Goal: Task Accomplishment & Management: Use online tool/utility

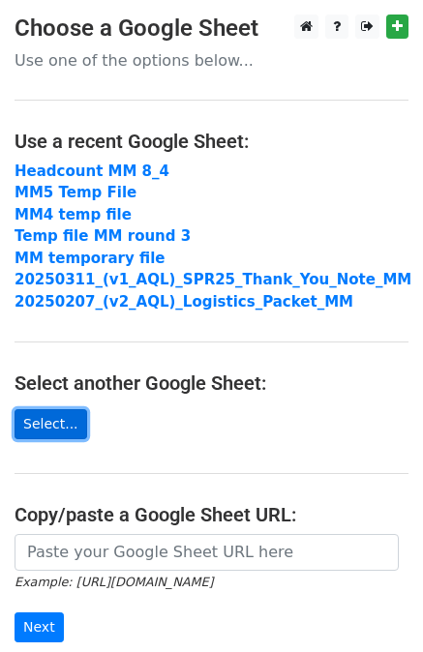
click at [49, 421] on link "Select..." at bounding box center [51, 424] width 73 height 30
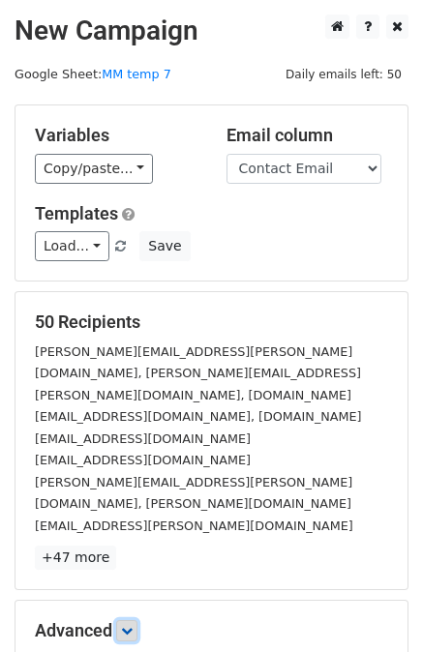
click at [132, 625] on icon at bounding box center [127, 631] width 12 height 12
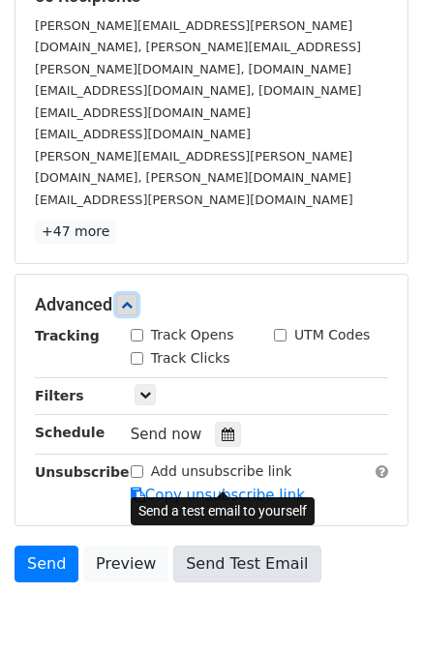
scroll to position [329, 0]
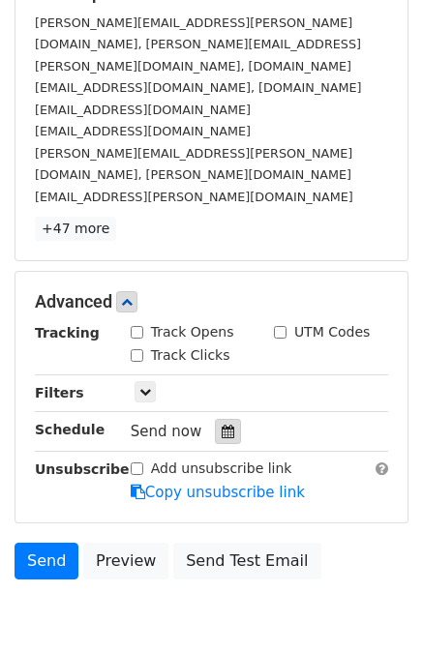
click at [222, 425] on icon at bounding box center [228, 432] width 13 height 14
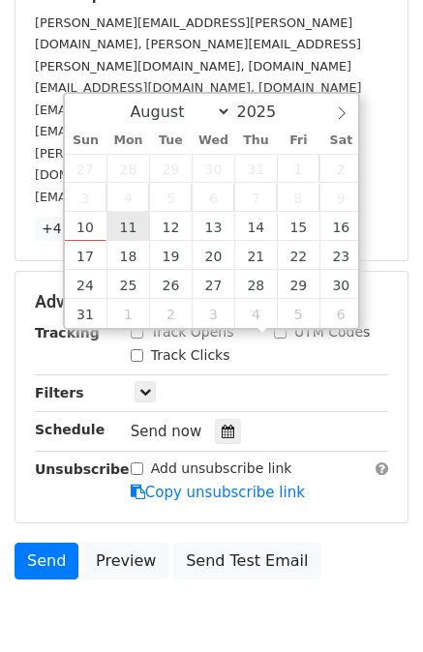
type input "2025-08-11 12:00"
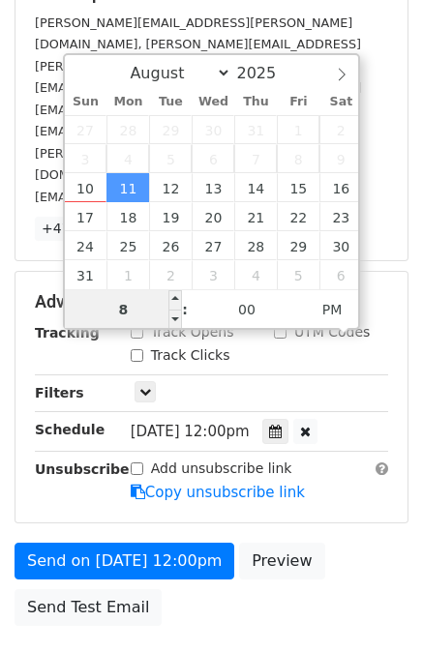
type input "8"
type input "2025-08-11 20:00"
type input "08"
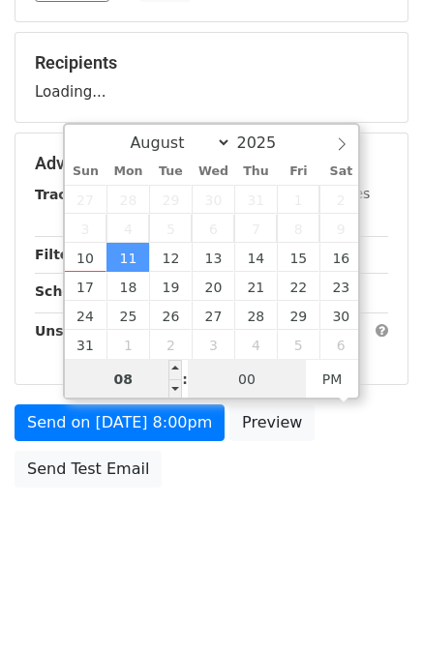
scroll to position [255, 0]
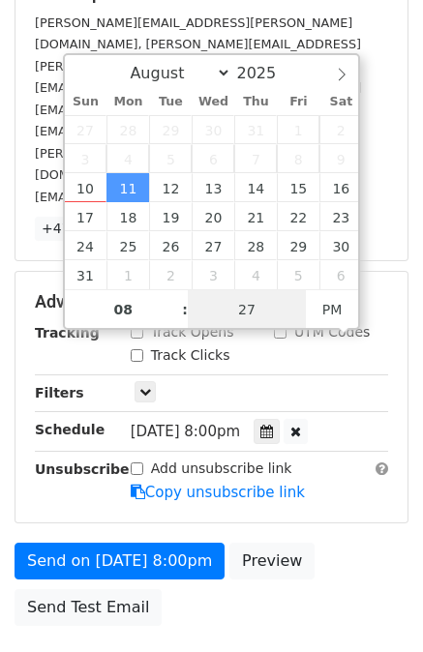
type input "27"
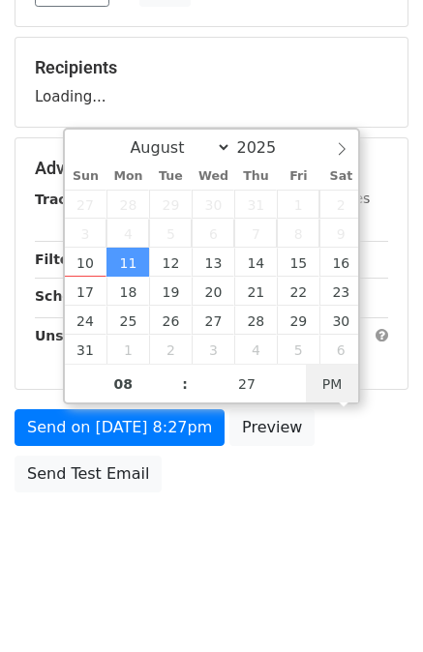
scroll to position [329, 0]
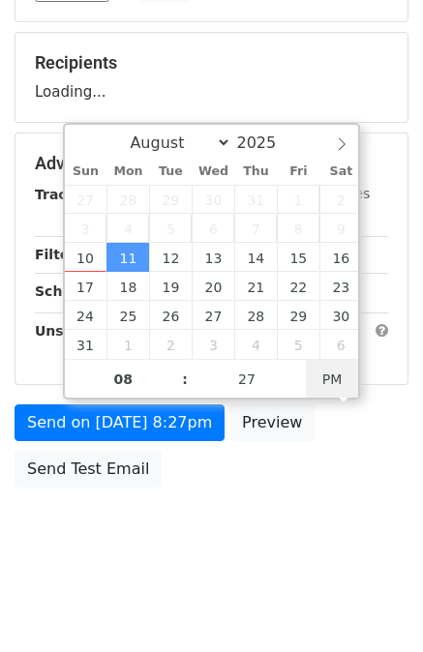
type input "2025-08-11 08:27"
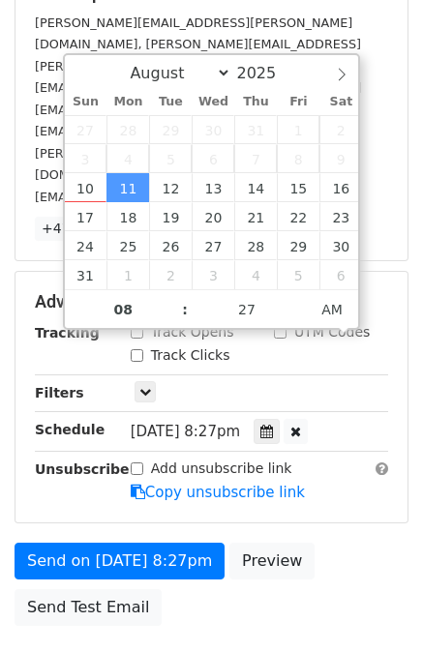
click at [368, 445] on form "Variables Copy/paste... {{Contact Email}} {{Company Name}} {{Contact Name}} Ema…" at bounding box center [212, 205] width 394 height 860
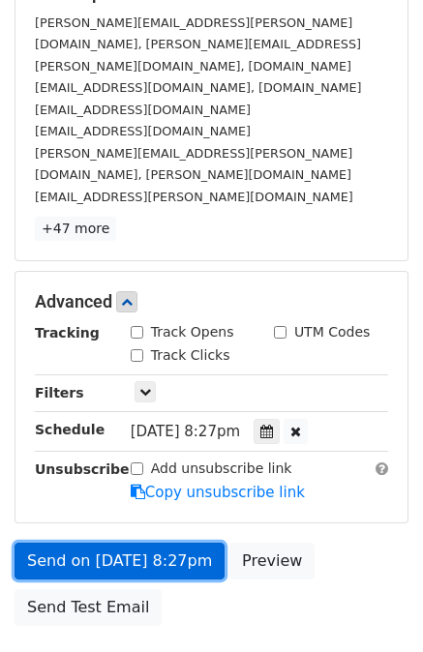
click at [159, 543] on link "Send on Aug 11 at 8:27pm" at bounding box center [120, 561] width 210 height 37
